Goal: Information Seeking & Learning: Understand process/instructions

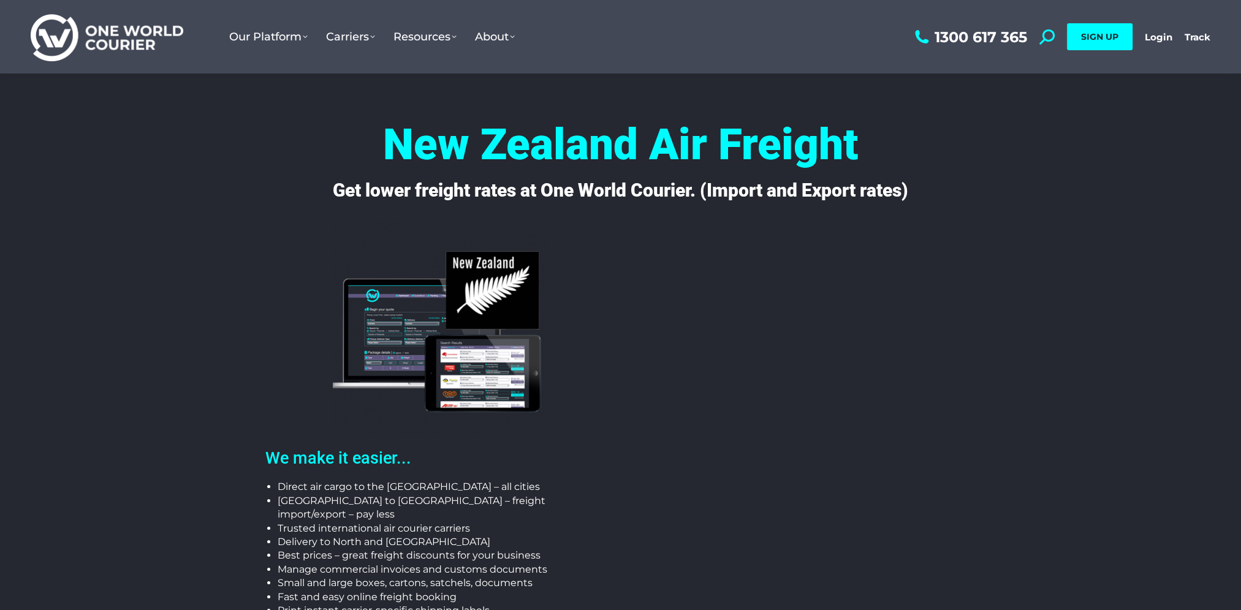
click at [137, 37] on img at bounding box center [107, 37] width 153 height 50
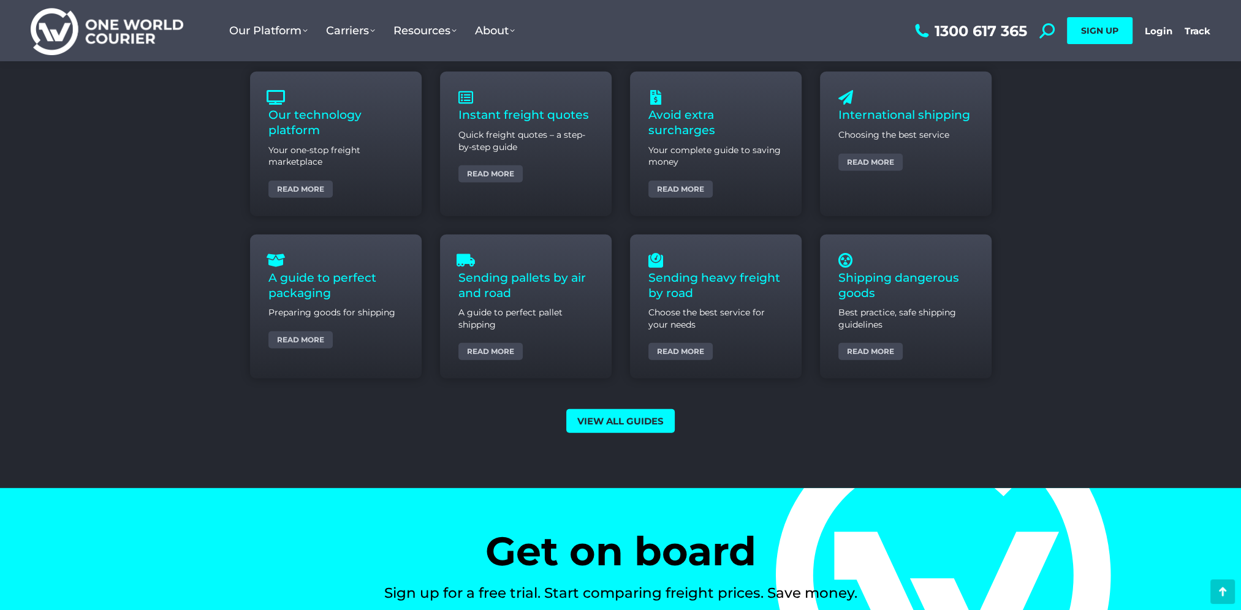
scroll to position [4534, 0]
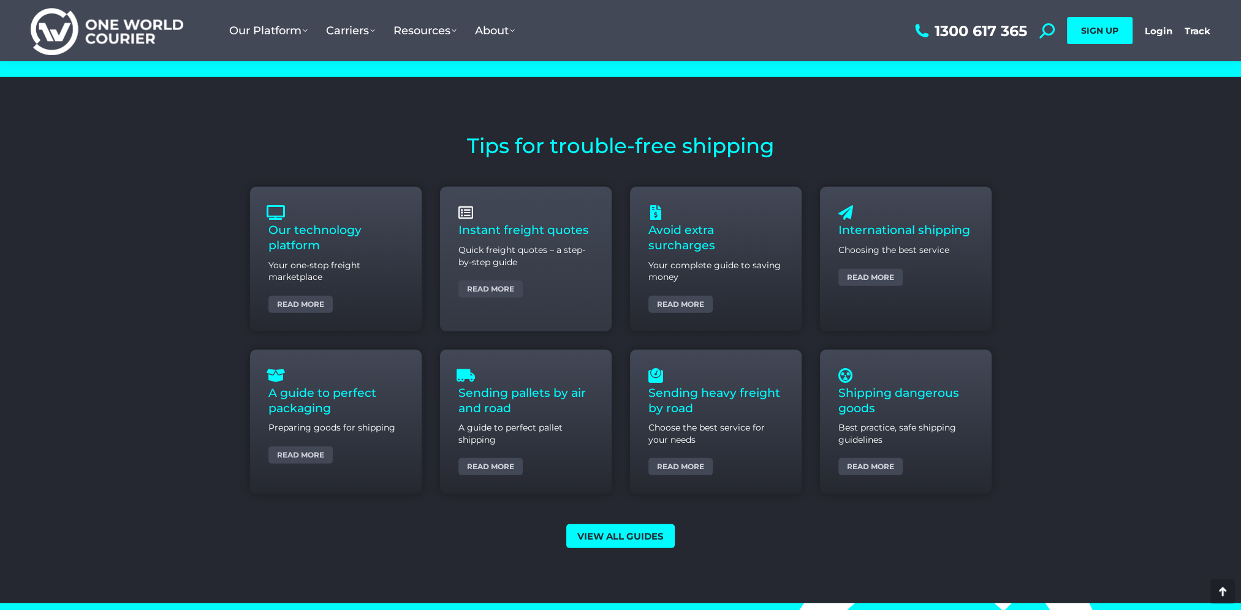
click at [580, 249] on p "Quick freight quotes – a step-by-step guide" at bounding box center [525, 256] width 135 height 24
click at [489, 287] on link "Read more" at bounding box center [490, 289] width 64 height 17
